Goal: Task Accomplishment & Management: Complete application form

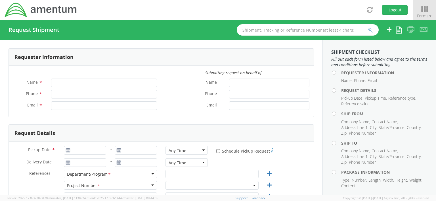
type input "[PERSON_NAME]"
type input "[PHONE_NUMBER]"
type input "[EMAIL_ADDRESS][DOMAIN_NAME]"
select select "OCCP.100054.00000"
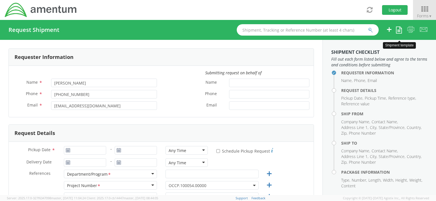
click at [399, 30] on icon at bounding box center [399, 29] width 6 height 7
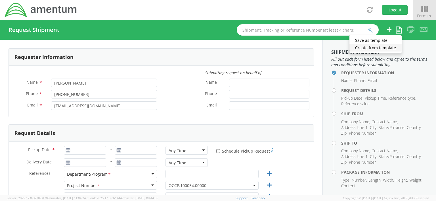
click at [386, 48] on link "Create from template" at bounding box center [376, 47] width 52 height 7
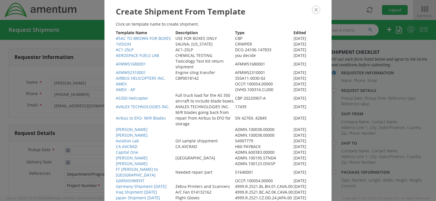
scroll to position [23, 0]
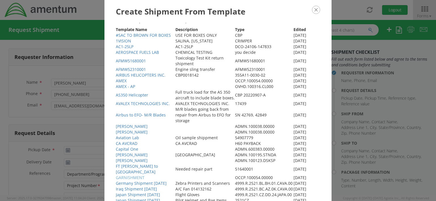
click at [130, 177] on link "GARNISHMENT" at bounding box center [130, 176] width 29 height 5
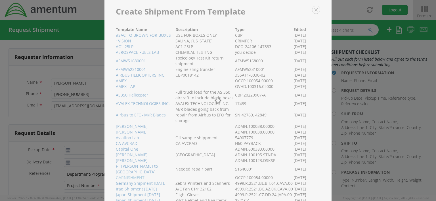
type input "06/24/2025"
select select
type input "Amentum"
type input "20501 Seneca Meadows Pkwy"
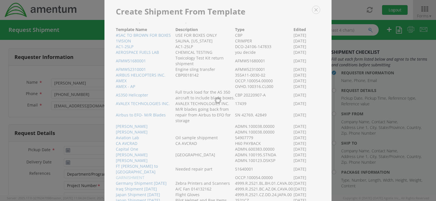
type input "Ste200"
type input "Germantown"
type input "20876"
type input "[PERSON_NAME]"
type input "3019443100"
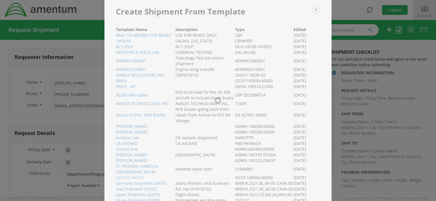
select select
type input "Amentum"
type input "200 Welsh Ave"
type input "Bellmawr"
type input "08031"
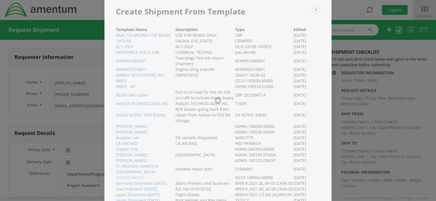
type input "Kyran Flaherty"
type input "8568723286"
type input "1"
type input "0"
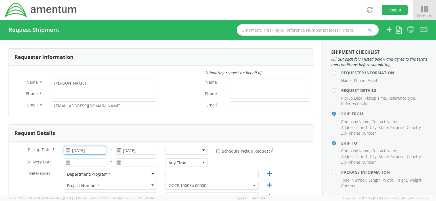
click at [98, 149] on input "06/24/2025" at bounding box center [85, 150] width 42 height 9
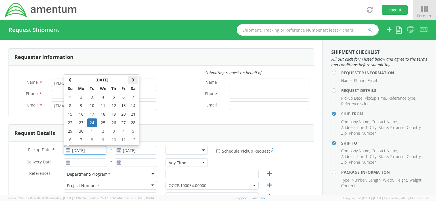
click at [132, 80] on span at bounding box center [133, 80] width 4 height 4
click at [95, 124] on td "19" at bounding box center [92, 122] width 10 height 9
type input "08/19/2025"
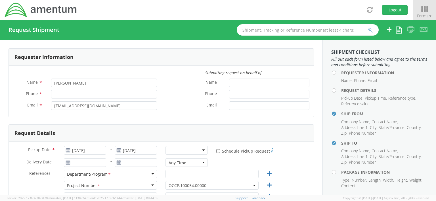
click at [200, 148] on div at bounding box center [187, 150] width 42 height 9
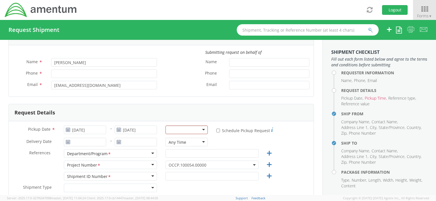
scroll to position [22, 0]
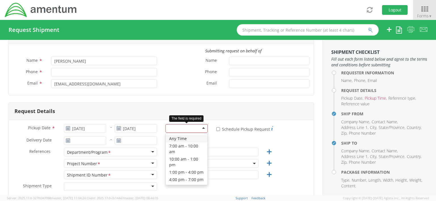
click at [200, 127] on div at bounding box center [187, 128] width 42 height 9
click at [200, 128] on div "Any Time" at bounding box center [187, 128] width 42 height 9
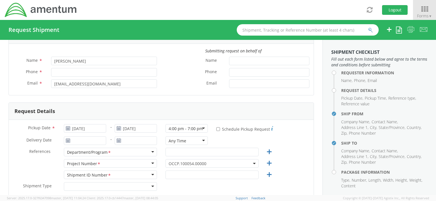
click at [199, 139] on div "Any Time" at bounding box center [187, 140] width 42 height 9
click at [172, 152] on input "text" at bounding box center [212, 151] width 93 height 9
type input "payroll"
click at [253, 163] on b at bounding box center [254, 163] width 3 height 1
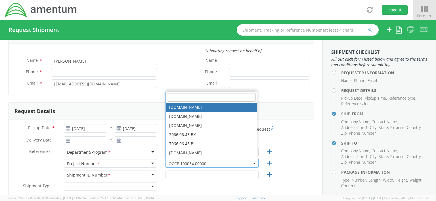
click at [168, 96] on input "search" at bounding box center [211, 97] width 89 height 9
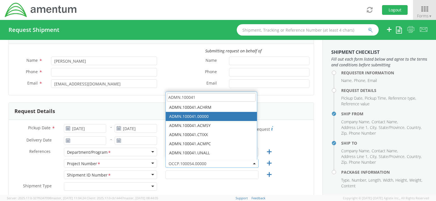
type input "ADMN.100041"
select select "ADMN.100041.00000"
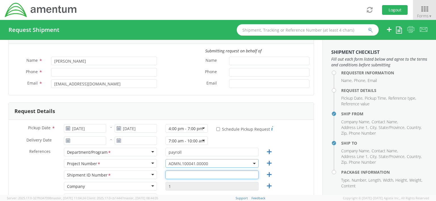
click at [167, 175] on input "text" at bounding box center [212, 174] width 93 height 9
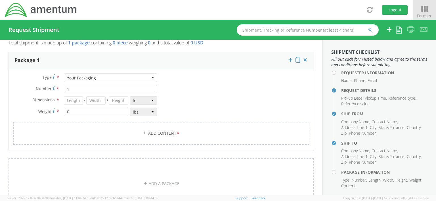
scroll to position [463, 0]
type input "N/A"
click at [198, 132] on link "Add Content *" at bounding box center [161, 131] width 297 height 23
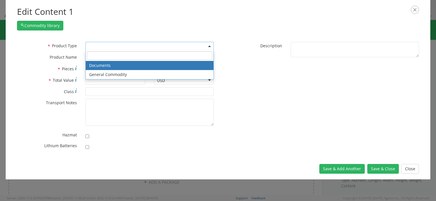
click at [210, 45] on b at bounding box center [209, 45] width 3 height 1
select select "DOCUMENT"
type input "Documents"
type input "1"
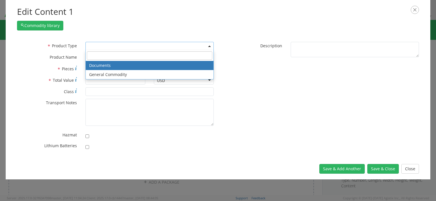
type textarea "Documents"
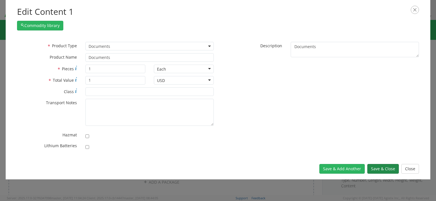
click at [380, 168] on button "Save & Close" at bounding box center [384, 169] width 32 height 10
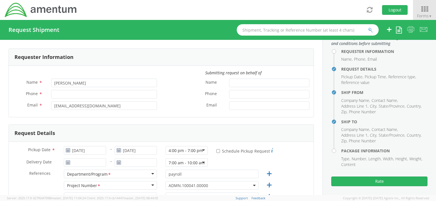
scroll to position [22, 0]
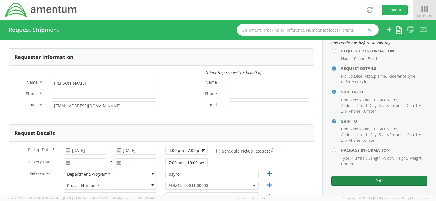
click at [383, 181] on button "Rate" at bounding box center [380, 181] width 96 height 10
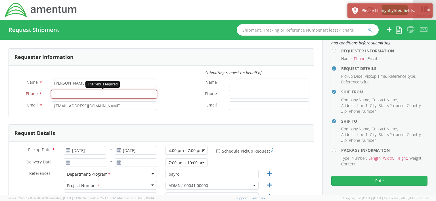
click at [59, 93] on input "Phone *" at bounding box center [104, 94] width 106 height 9
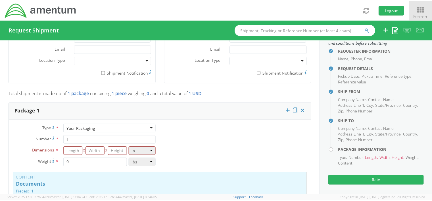
scroll to position [413, 0]
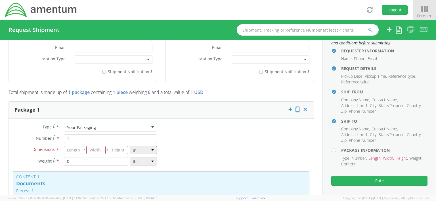
type input "3019443100"
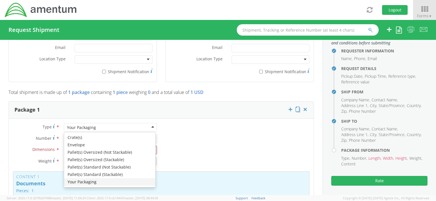
click at [151, 126] on div "Your Packaging" at bounding box center [110, 127] width 93 height 9
type input "9.5"
type input "12.5"
type input "0.25"
type input "1"
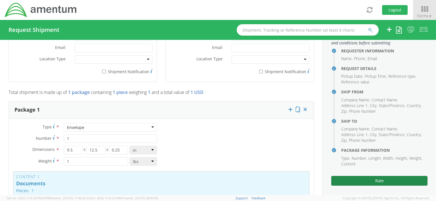
click at [380, 181] on button "Rate" at bounding box center [380, 181] width 96 height 10
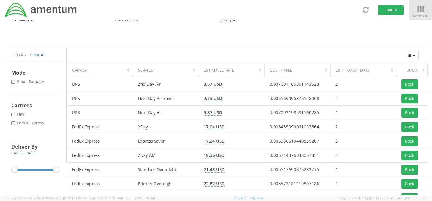
scroll to position [33, 0]
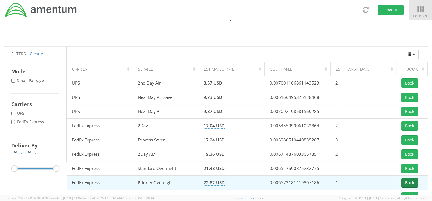
click at [407, 181] on button "Book" at bounding box center [409, 183] width 16 height 10
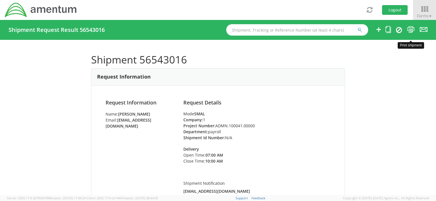
click at [410, 28] on icon at bounding box center [411, 29] width 8 height 7
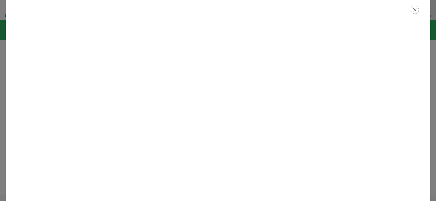
click at [415, 9] on icon "button" at bounding box center [415, 10] width 8 height 8
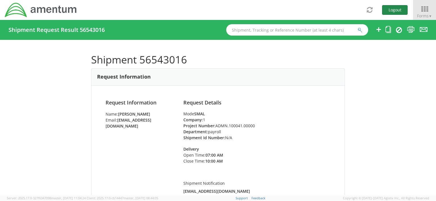
click at [389, 11] on button "Logout" at bounding box center [395, 10] width 26 height 10
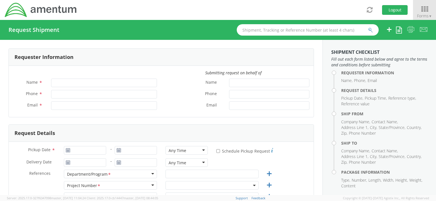
type input "[PERSON_NAME]"
type input "[PHONE_NUMBER]"
type input "[EMAIL_ADDRESS][DOMAIN_NAME]"
select select "OCCP.100054.00000"
